Goal: Task Accomplishment & Management: Manage account settings

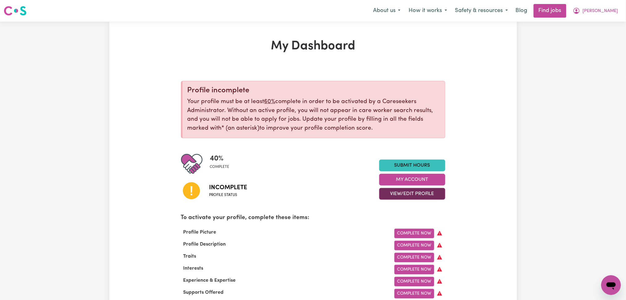
click at [401, 198] on button "View/Edit Profile" at bounding box center [412, 194] width 66 height 12
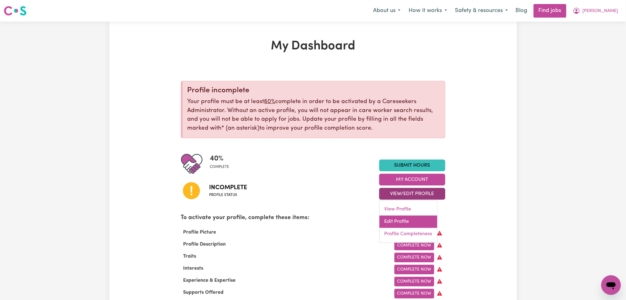
click at [397, 224] on link "Edit Profile" at bounding box center [408, 222] width 58 height 12
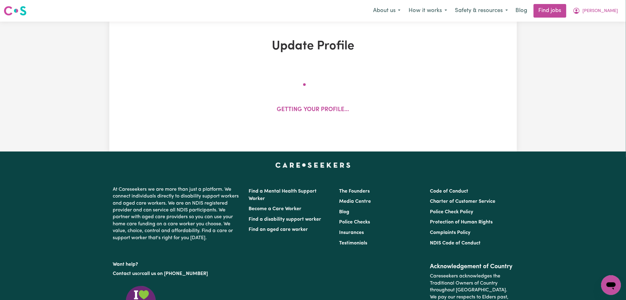
select select "[DEMOGRAPHIC_DATA]"
select select "[DEMOGRAPHIC_DATA] Citizen"
select select "Studying a healthcare related degree or qualification"
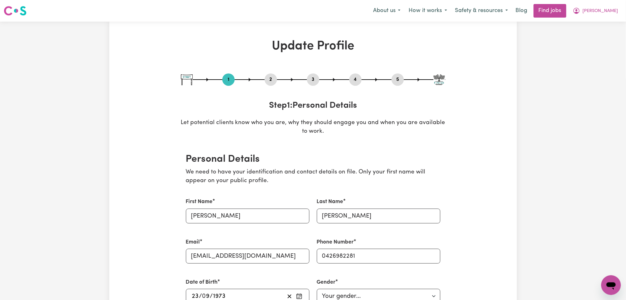
click at [269, 78] on button "2" at bounding box center [271, 80] width 12 height 8
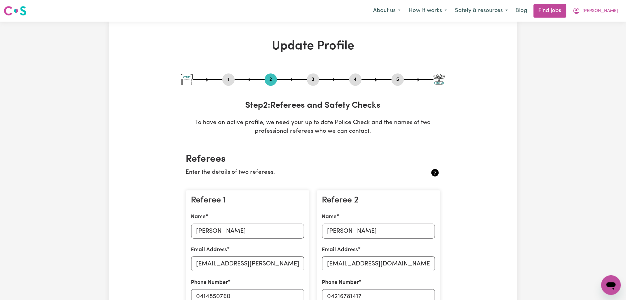
scroll to position [82, 0]
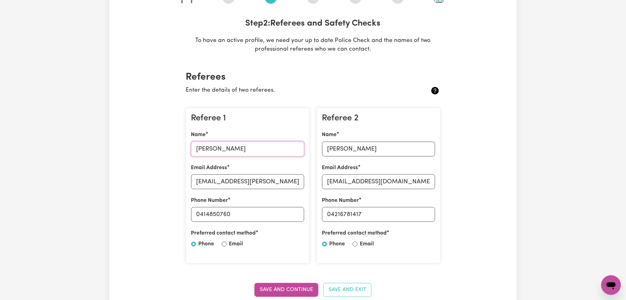
click at [205, 146] on input "[PERSON_NAME]" at bounding box center [247, 149] width 113 height 15
click at [249, 178] on input "[EMAIL_ADDRESS][PERSON_NAME][DOMAIN_NAME]" at bounding box center [247, 181] width 113 height 15
drag, startPoint x: 269, startPoint y: 215, endPoint x: 256, endPoint y: 218, distance: 13.0
click at [269, 215] on input "0414850760" at bounding box center [247, 214] width 113 height 15
drag, startPoint x: 201, startPoint y: 215, endPoint x: 264, endPoint y: 213, distance: 62.7
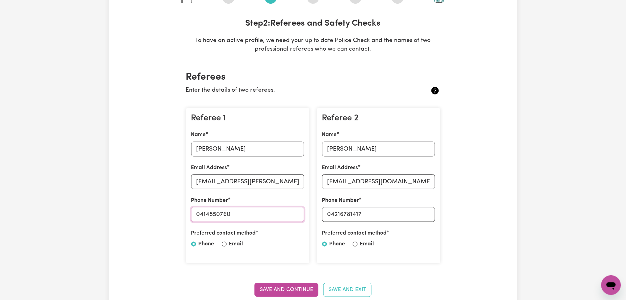
click at [264, 213] on input "0414850760" at bounding box center [247, 214] width 113 height 15
click at [346, 155] on input "[PERSON_NAME]" at bounding box center [378, 149] width 113 height 15
click at [375, 183] on input "[EMAIL_ADDRESS][DOMAIN_NAME]" at bounding box center [378, 181] width 113 height 15
drag, startPoint x: 330, startPoint y: 214, endPoint x: 431, endPoint y: 218, distance: 101.0
click at [431, 218] on input "04216781417" at bounding box center [378, 214] width 113 height 15
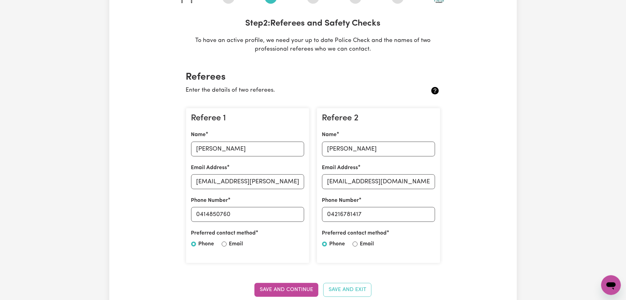
click at [267, 124] on div "Referee 1 Name [PERSON_NAME] Email Address [EMAIL_ADDRESS][PERSON_NAME][DOMAIN_…" at bounding box center [247, 186] width 123 height 156
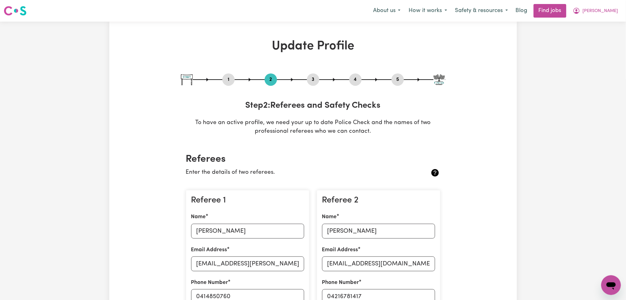
click at [399, 85] on div "5" at bounding box center [397, 79] width 12 height 12
click at [395, 75] on div "5" at bounding box center [397, 79] width 12 height 12
click at [395, 78] on button "5" at bounding box center [397, 80] width 12 height 8
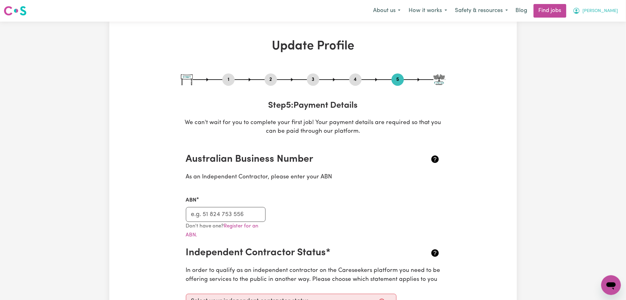
click at [601, 15] on button "[PERSON_NAME]" at bounding box center [595, 10] width 53 height 13
click at [590, 51] on link "Logout" at bounding box center [597, 47] width 49 height 12
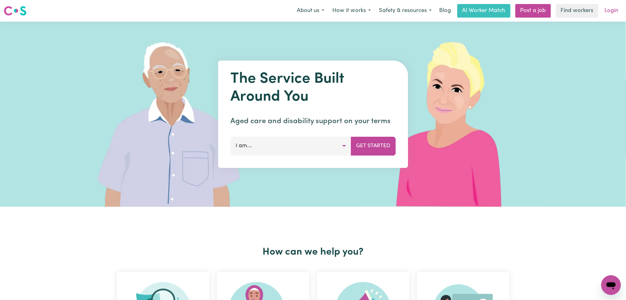
click at [613, 10] on link "Login" at bounding box center [611, 11] width 21 height 14
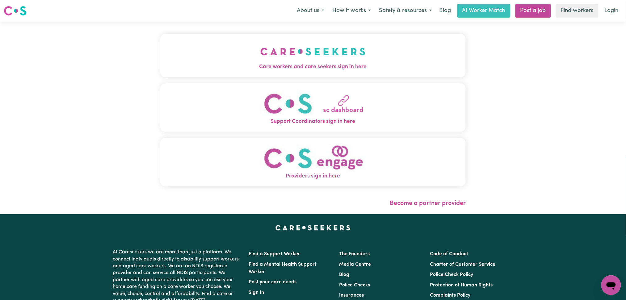
click at [208, 36] on button "Care workers and care seekers sign in here" at bounding box center [313, 55] width 306 height 43
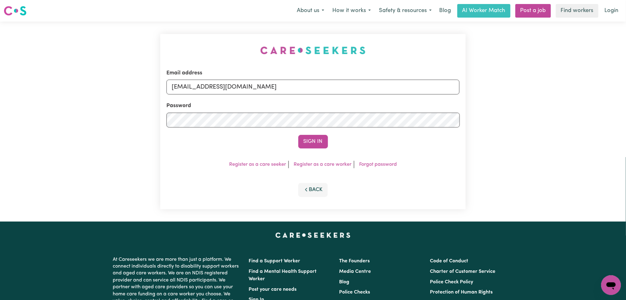
click at [219, 78] on div "Email address [EMAIL_ADDRESS][DOMAIN_NAME]" at bounding box center [312, 81] width 293 height 25
click at [210, 92] on input "[EMAIL_ADDRESS][DOMAIN_NAME]" at bounding box center [312, 87] width 293 height 15
drag, startPoint x: 205, startPoint y: 85, endPoint x: 325, endPoint y: 93, distance: 120.7
click at [325, 93] on input "Superuser~[EMAIL_ADDRESS][DOMAIN_NAME]" at bounding box center [312, 87] width 293 height 15
type input "Superuser~[EMAIL_ADDRESS][DOMAIN_NAME]"
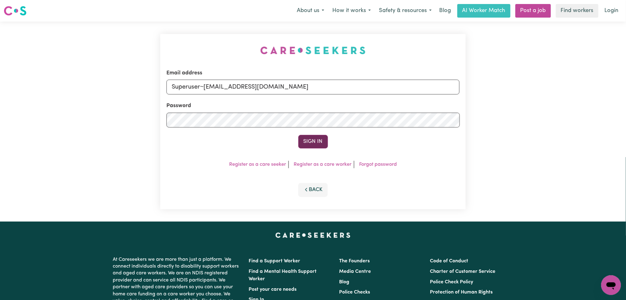
click at [311, 144] on button "Sign In" at bounding box center [313, 142] width 30 height 14
